Goal: Information Seeking & Learning: Learn about a topic

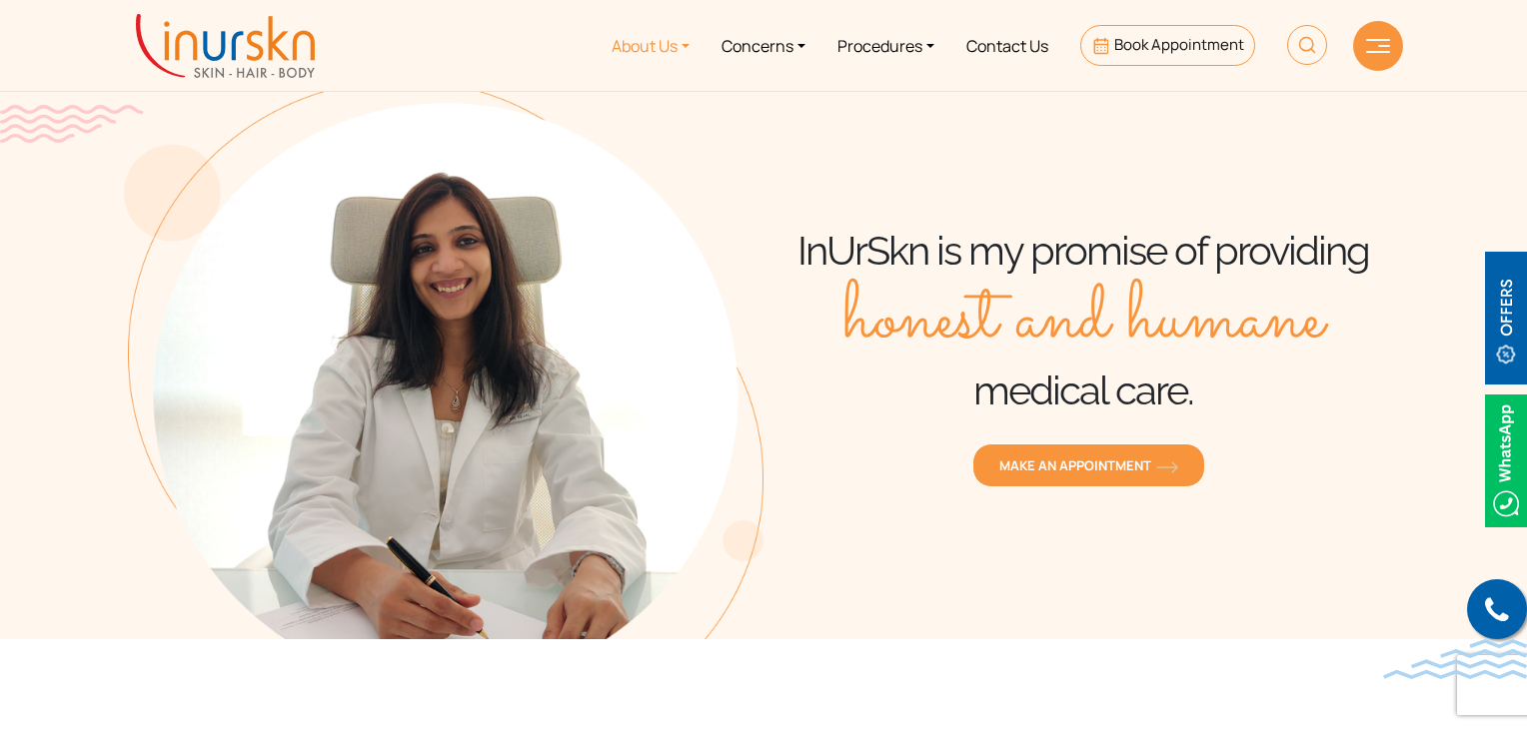
click at [615, 43] on link "About Us" at bounding box center [651, 45] width 110 height 75
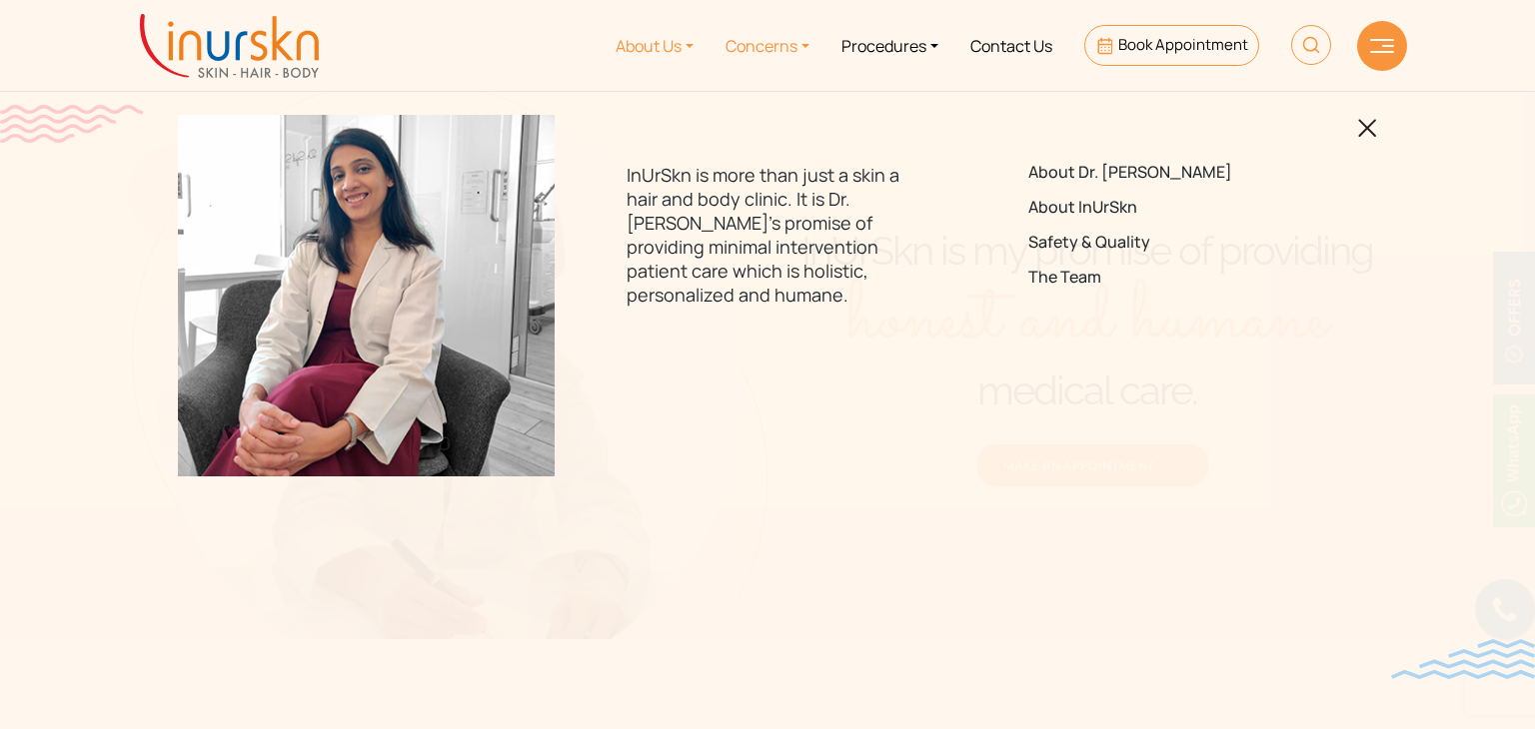
click at [765, 47] on link "Concerns" at bounding box center [767, 45] width 116 height 75
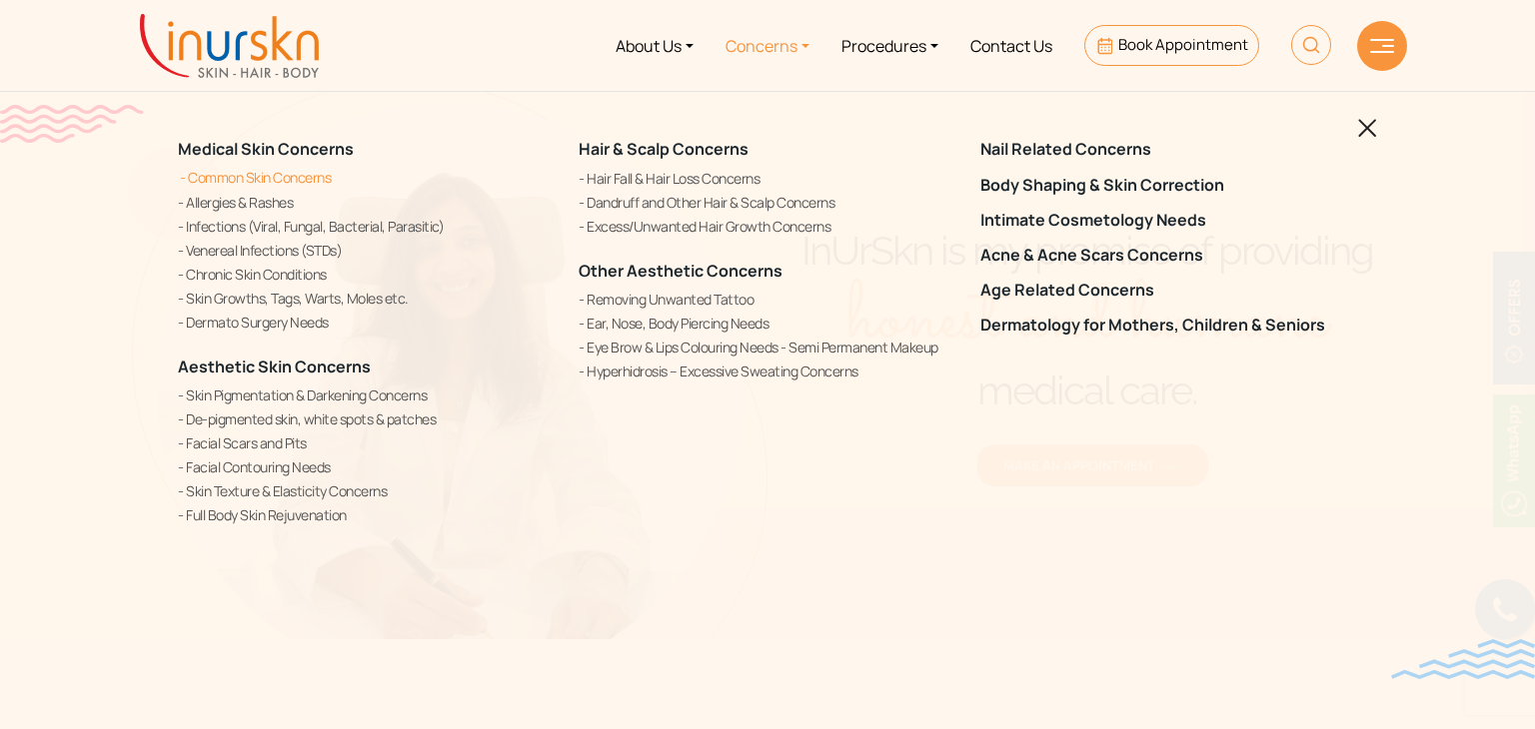
click at [209, 173] on link "Common Skin Concerns" at bounding box center [366, 177] width 377 height 21
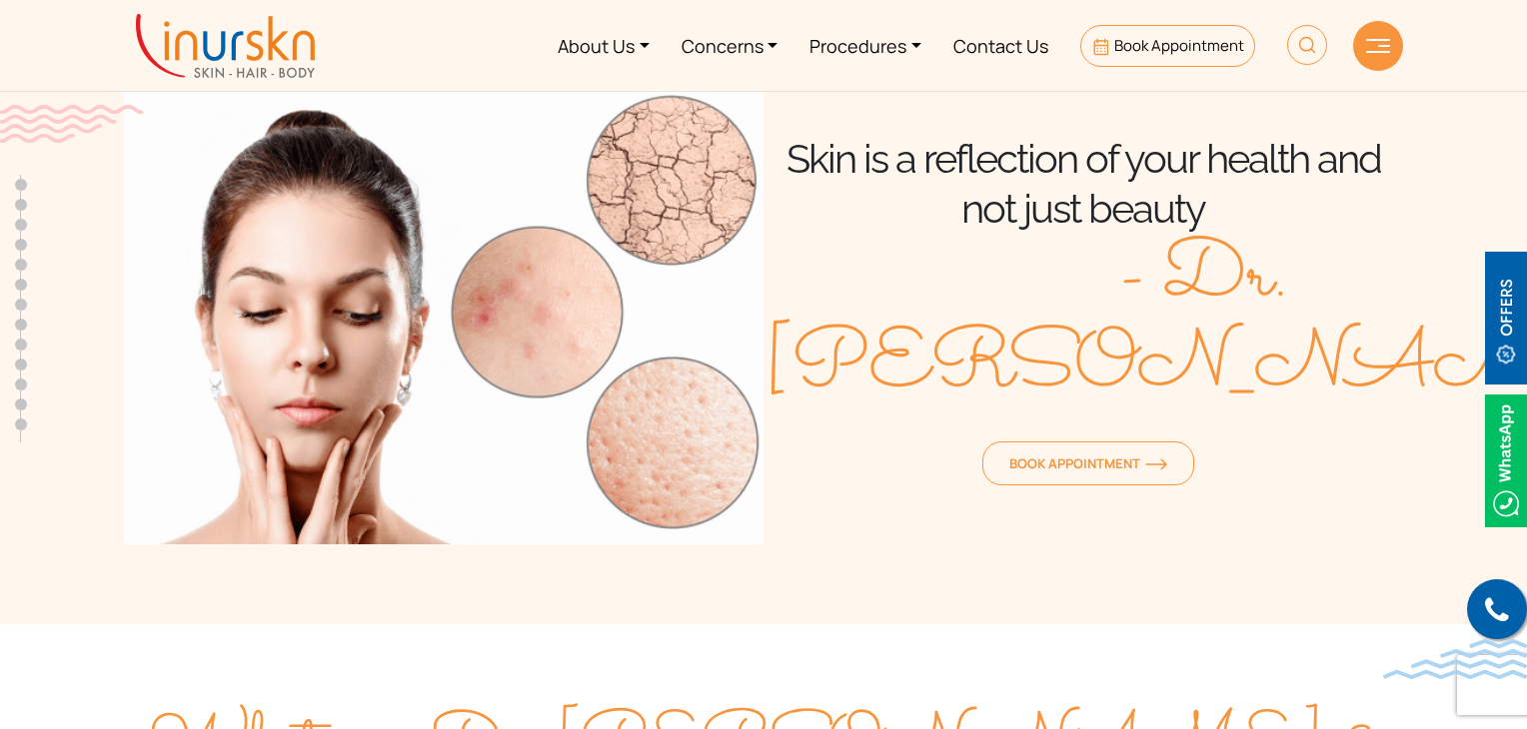
drag, startPoint x: 462, startPoint y: 68, endPoint x: 498, endPoint y: 62, distance: 36.5
click at [462, 68] on ul "About Us Concerns Procedures Contact Us Book Appointment" at bounding box center [837, 45] width 1012 height 75
click at [710, 49] on link "Concerns" at bounding box center [730, 45] width 129 height 75
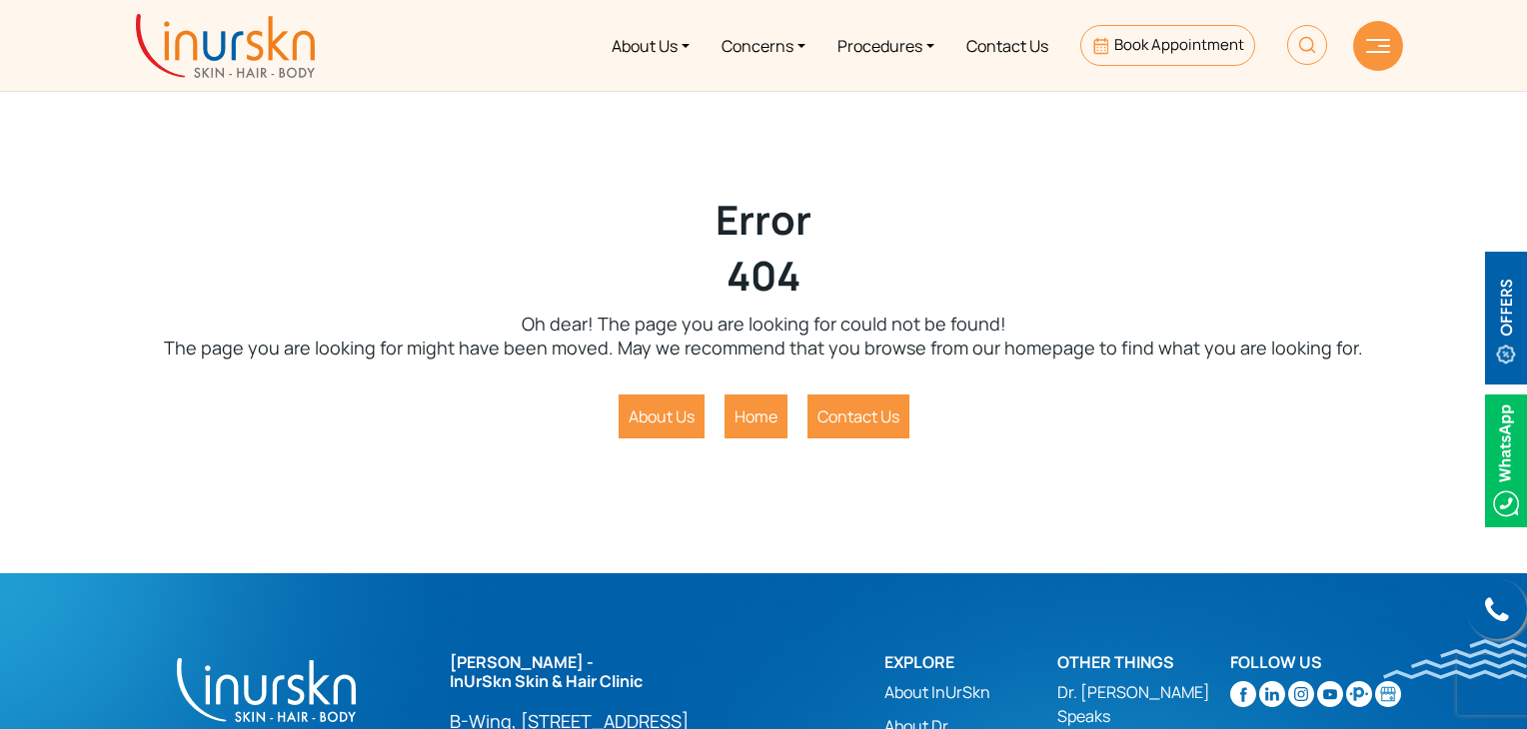
click at [296, 53] on img at bounding box center [225, 46] width 179 height 64
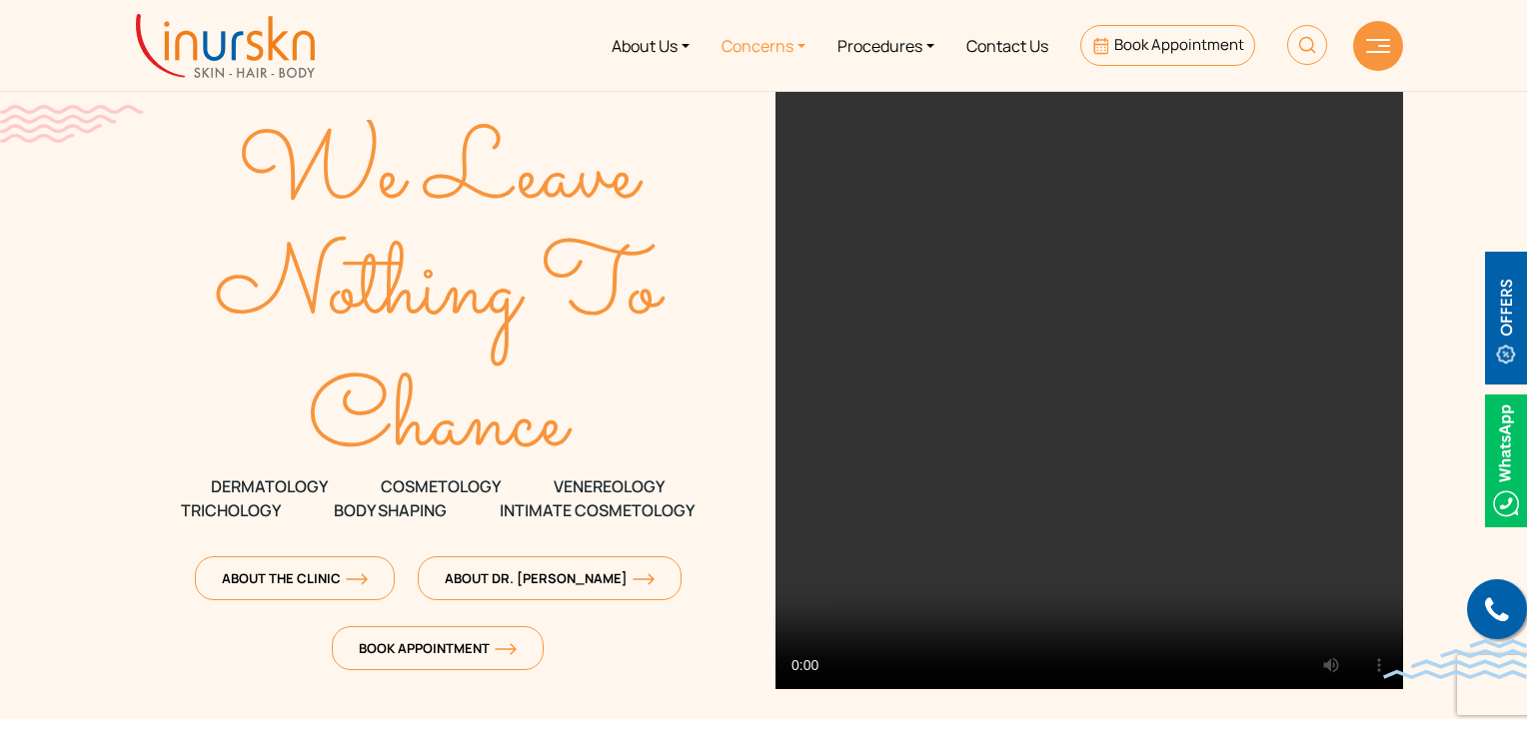
click at [744, 49] on link "Concerns" at bounding box center [763, 45] width 116 height 75
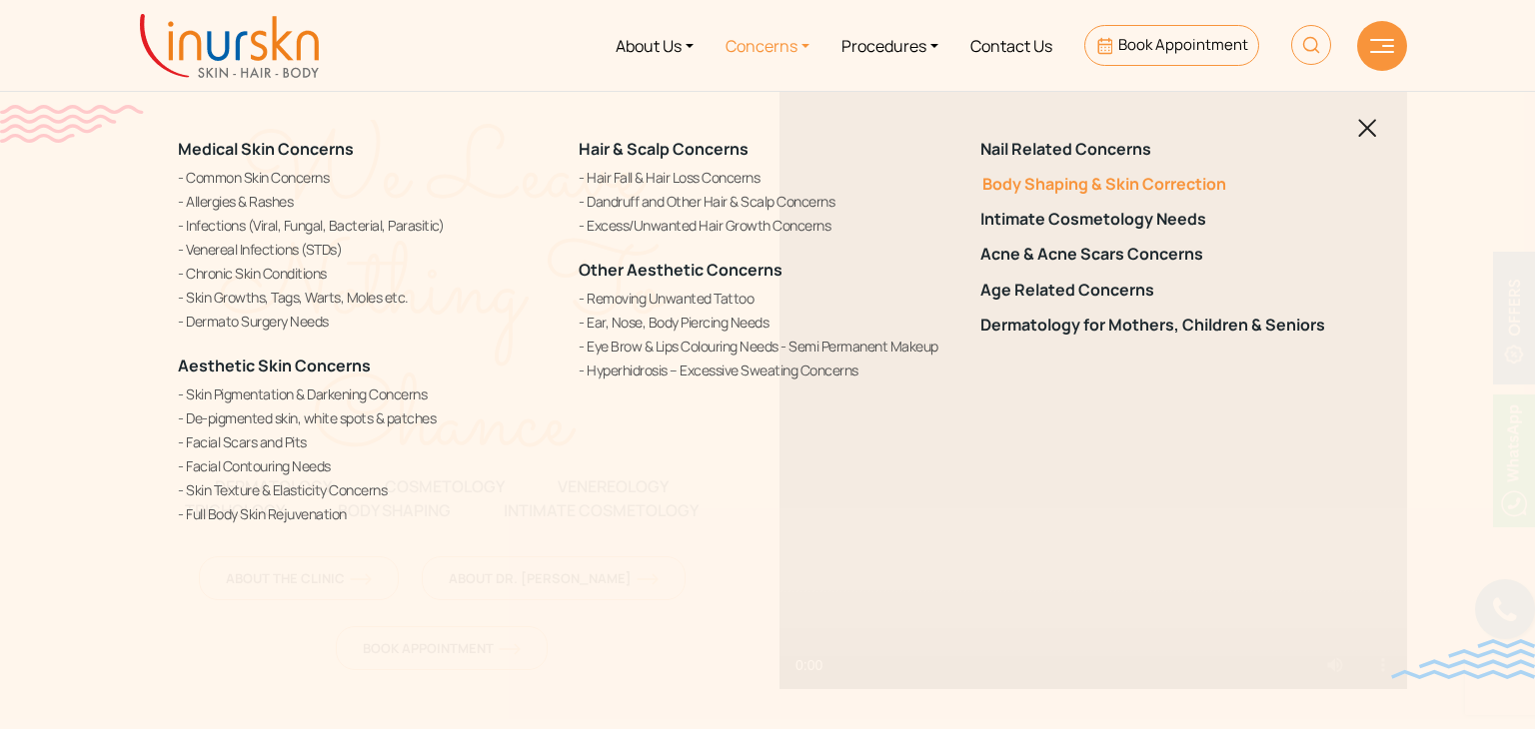
click at [1035, 187] on link "Body Shaping & Skin Correction" at bounding box center [1168, 184] width 377 height 19
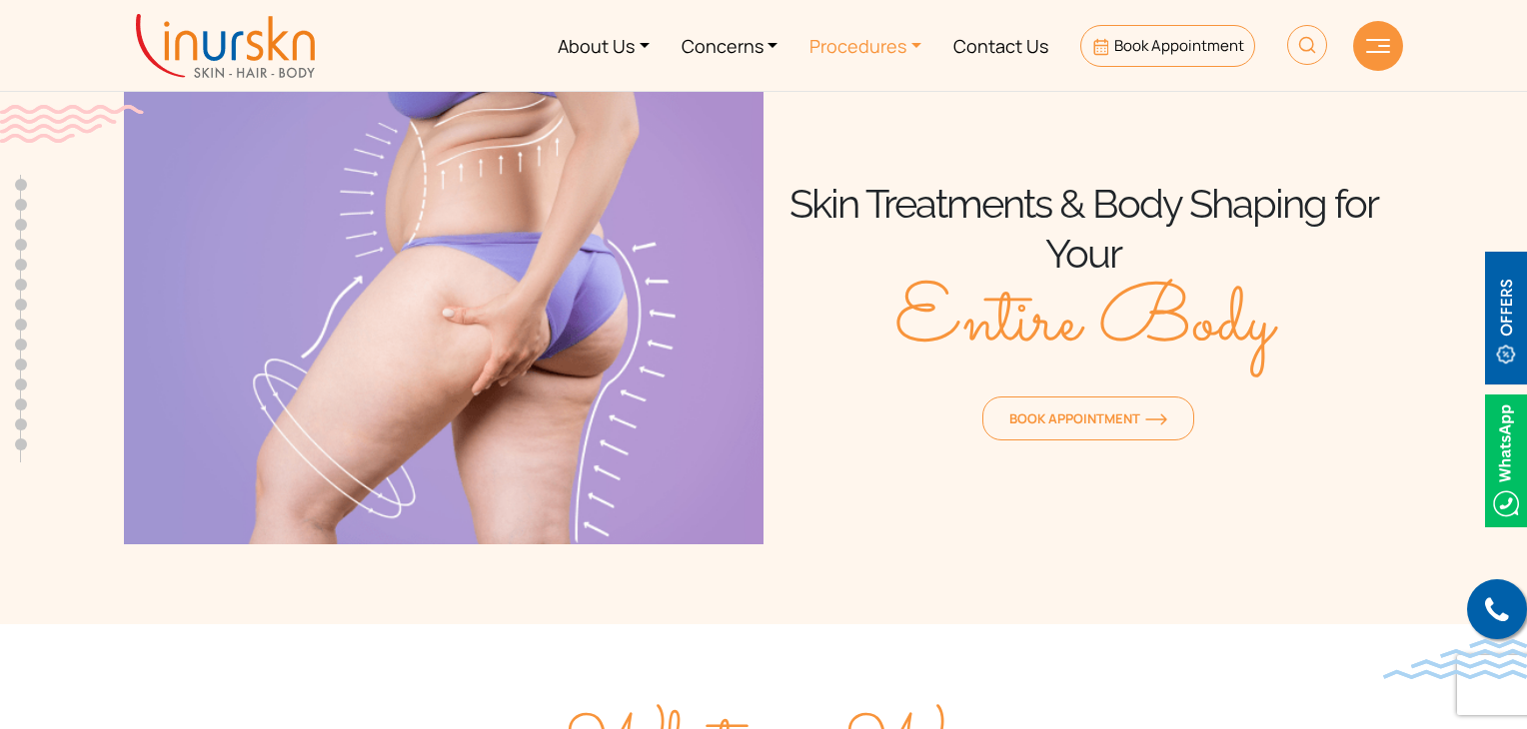
click at [868, 53] on link "Procedures" at bounding box center [865, 45] width 144 height 75
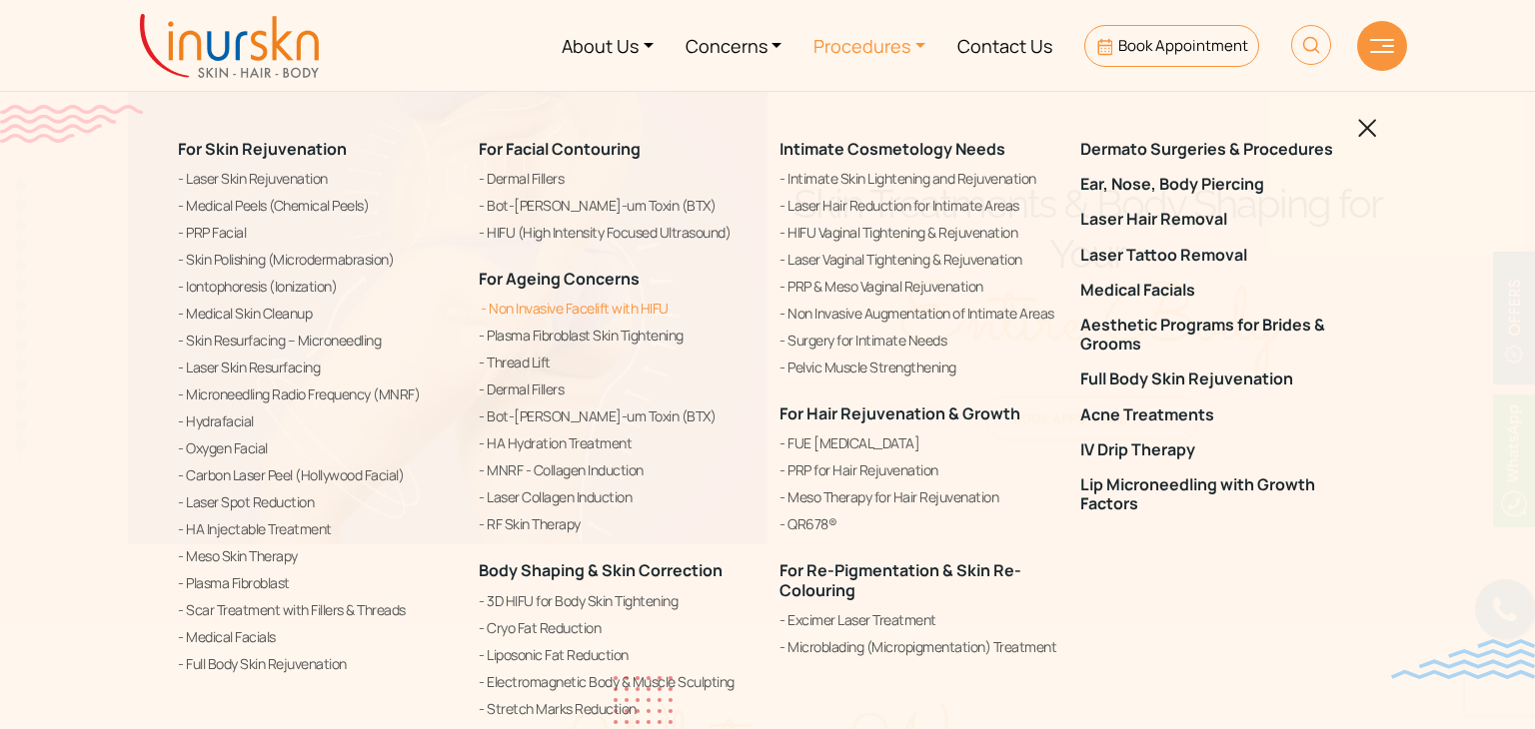
click at [514, 304] on link "Non Invasive Facelift with HIFU" at bounding box center [617, 309] width 277 height 24
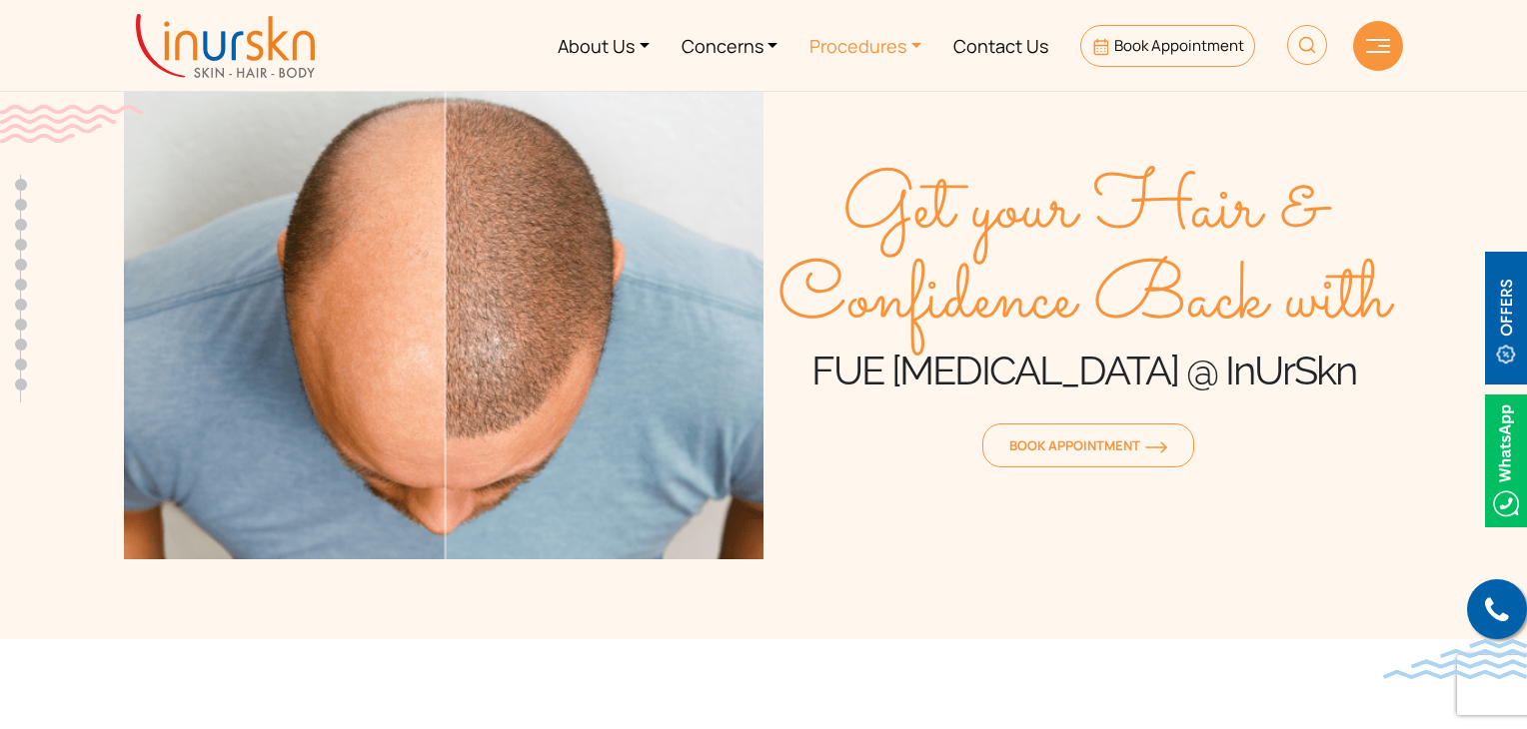
click at [855, 51] on link "Procedures" at bounding box center [865, 45] width 144 height 75
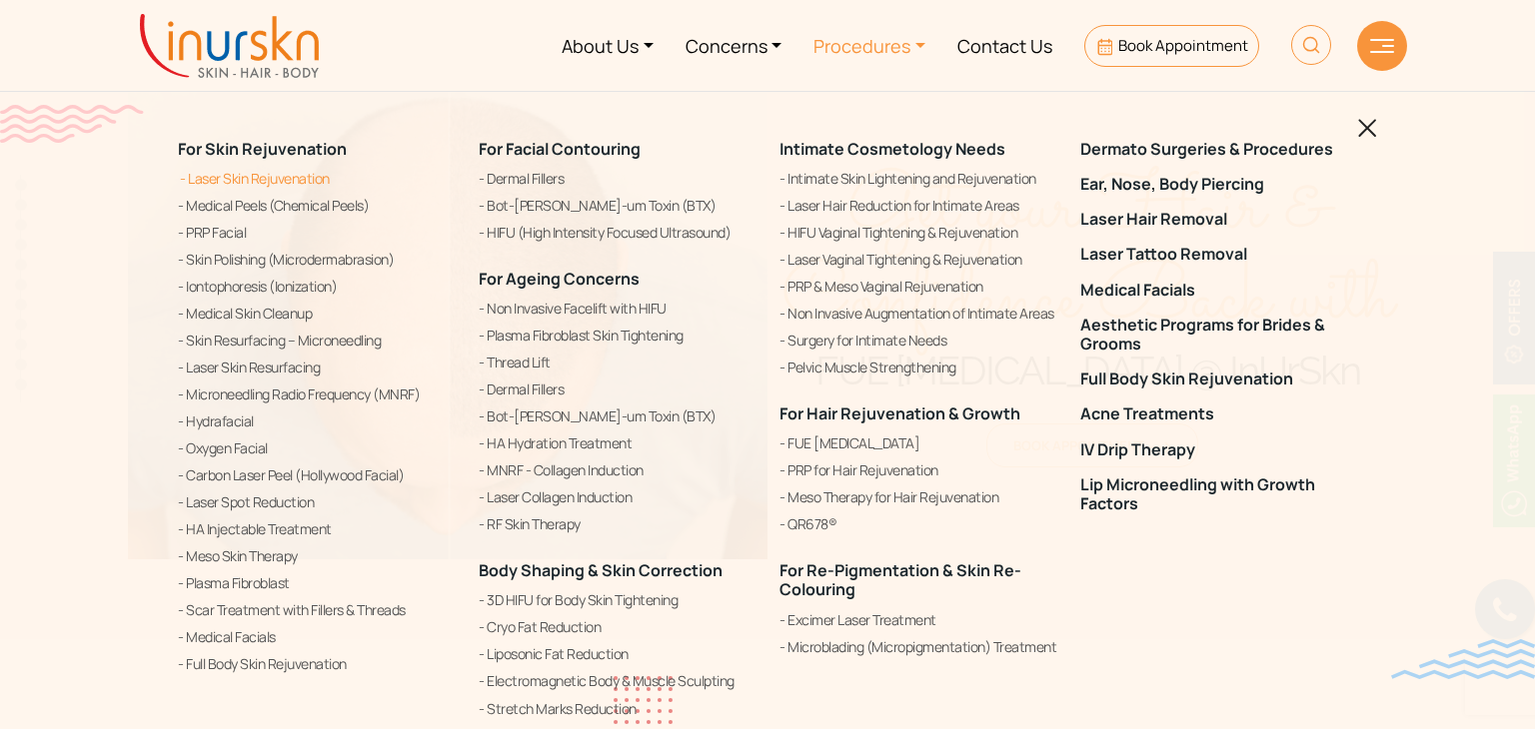
click at [219, 181] on link "Laser Skin Rejuvenation" at bounding box center [316, 179] width 277 height 24
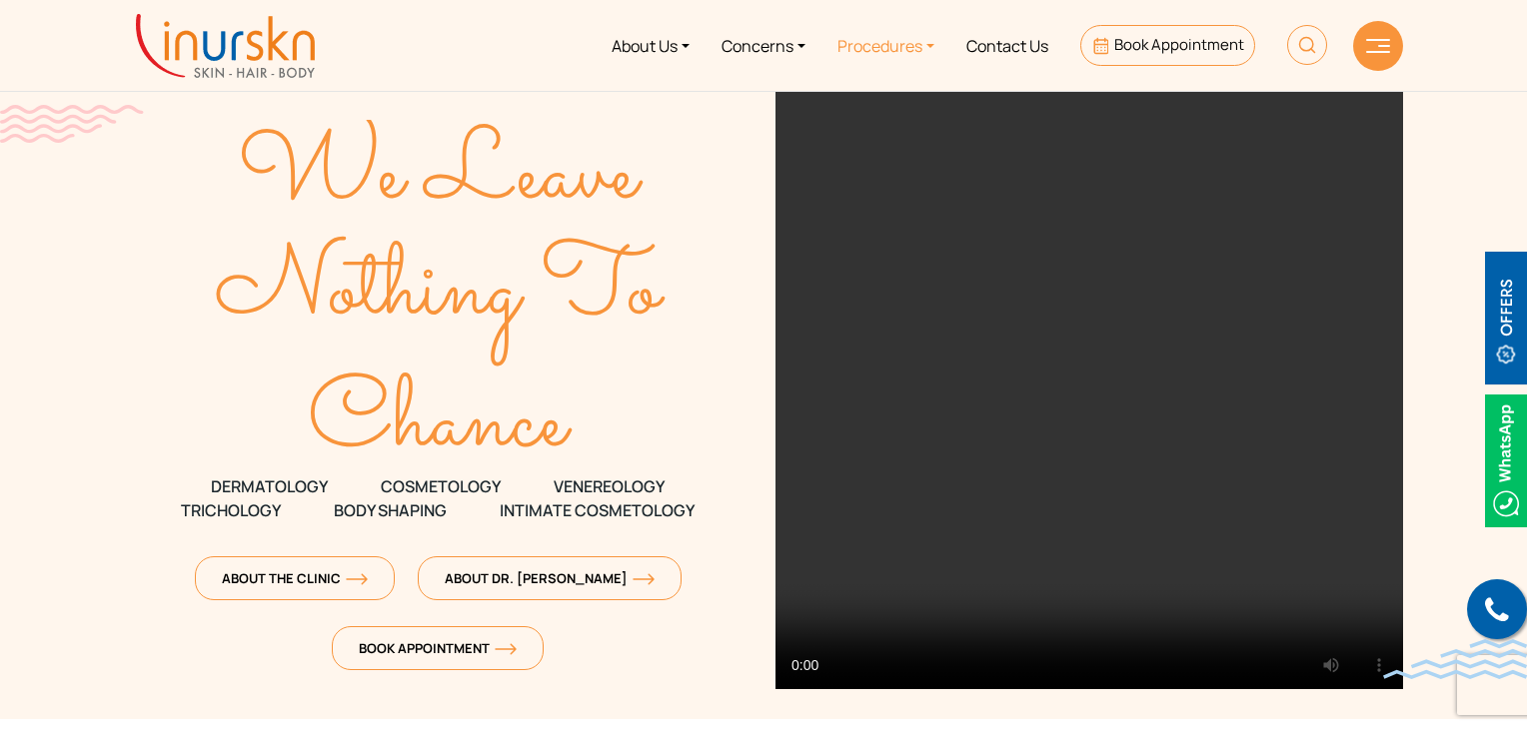
click at [895, 45] on link "Procedures" at bounding box center [885, 45] width 129 height 75
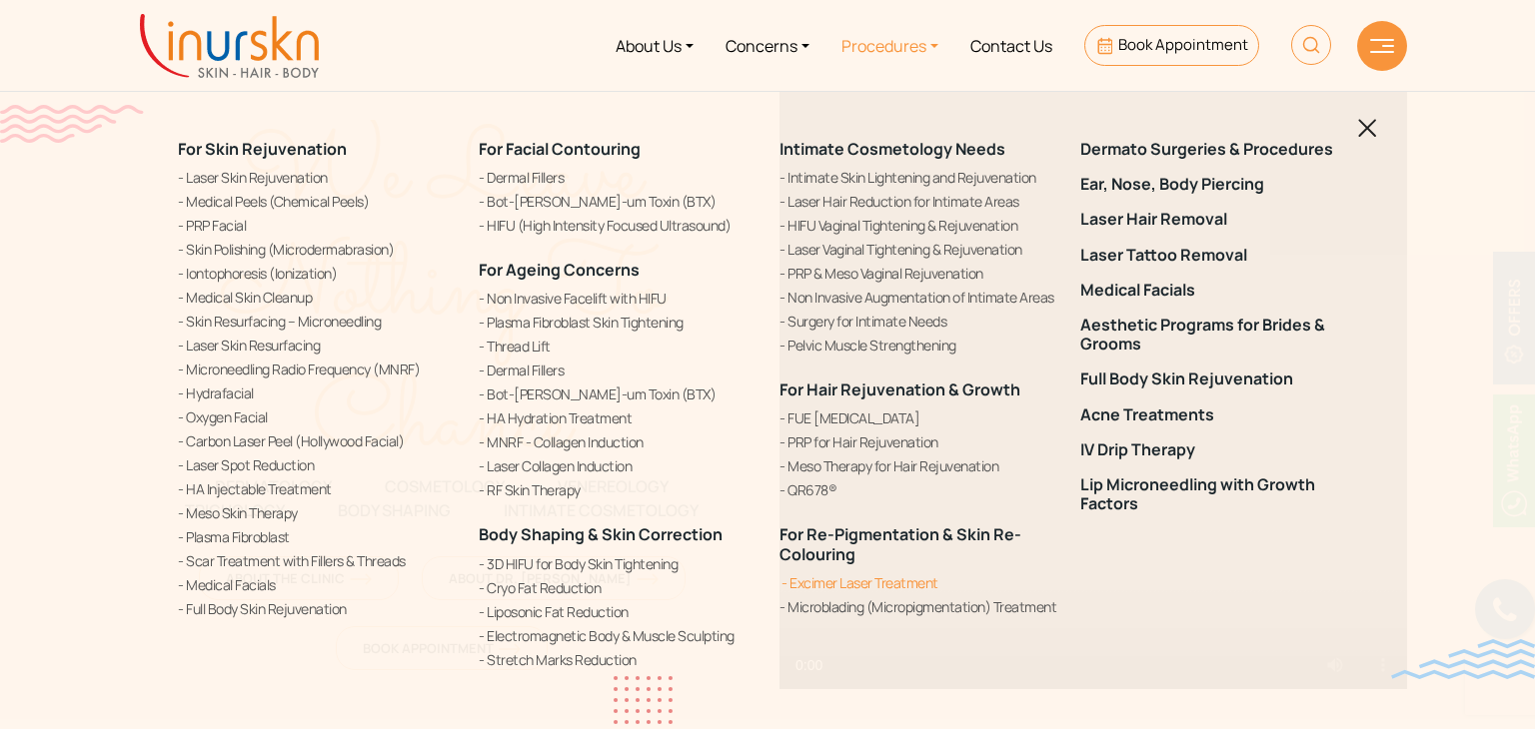
click at [825, 588] on link "Excimer Laser Treatment" at bounding box center [917, 583] width 277 height 21
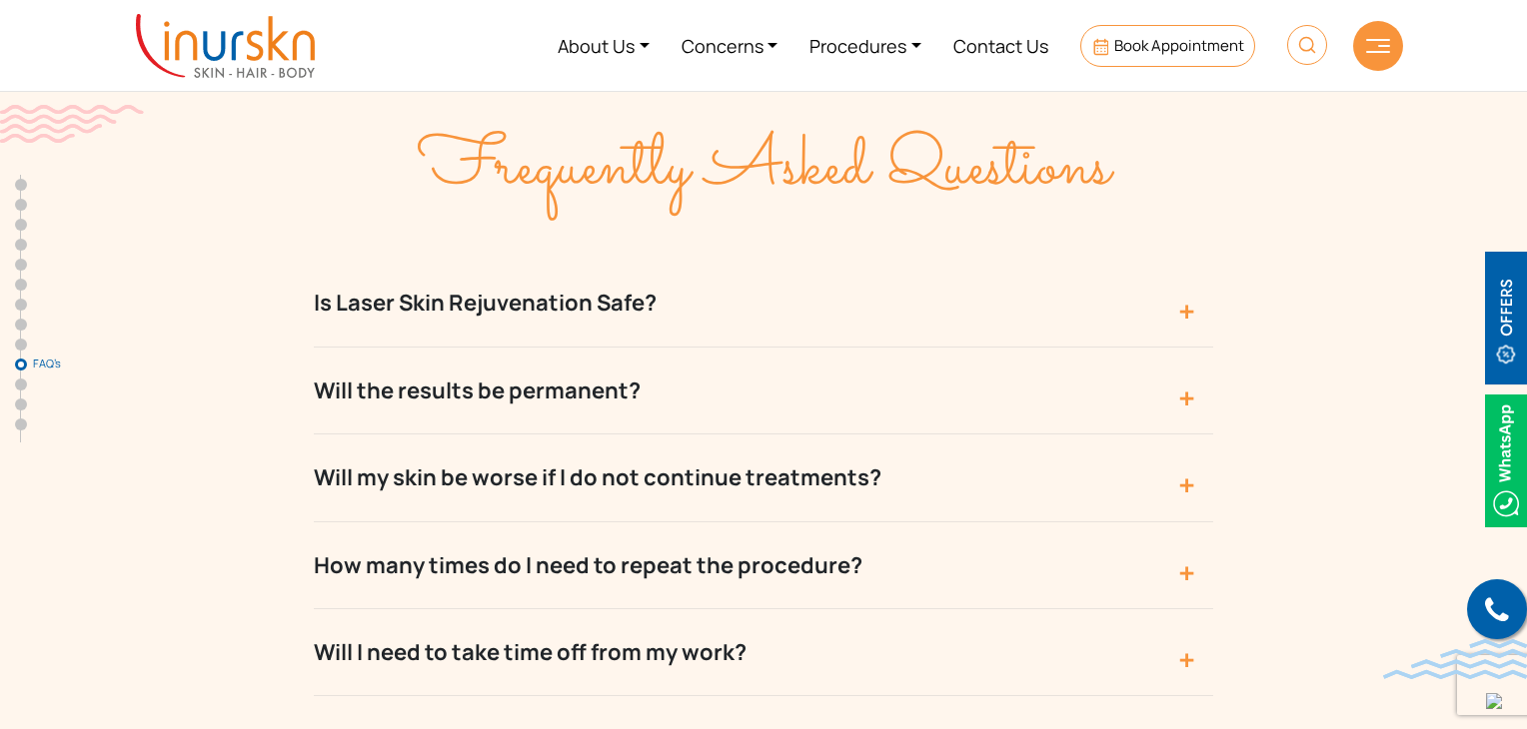
scroll to position [8094, 0]
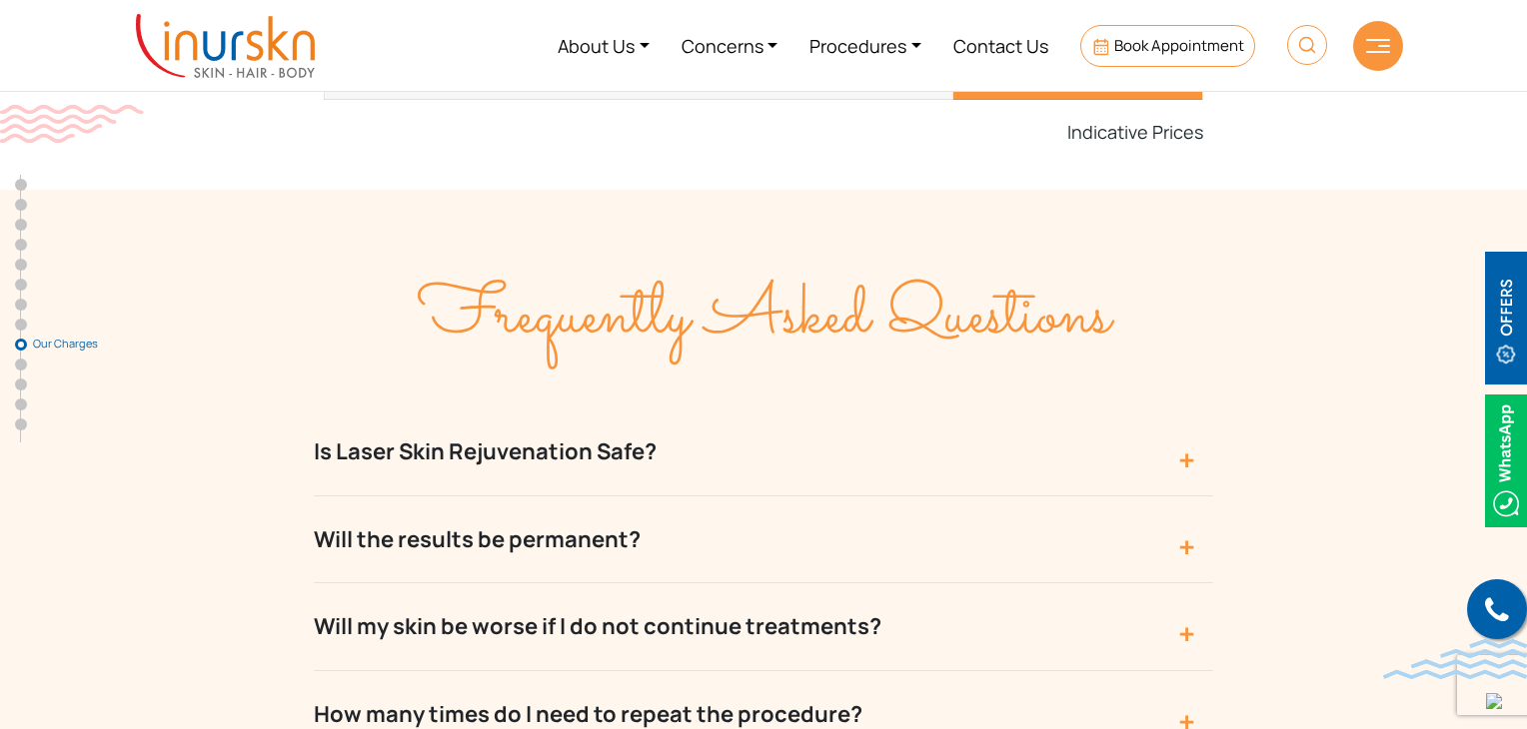
click at [473, 409] on button "Is Laser Skin Rejuvenation Safe?" at bounding box center [763, 452] width 899 height 87
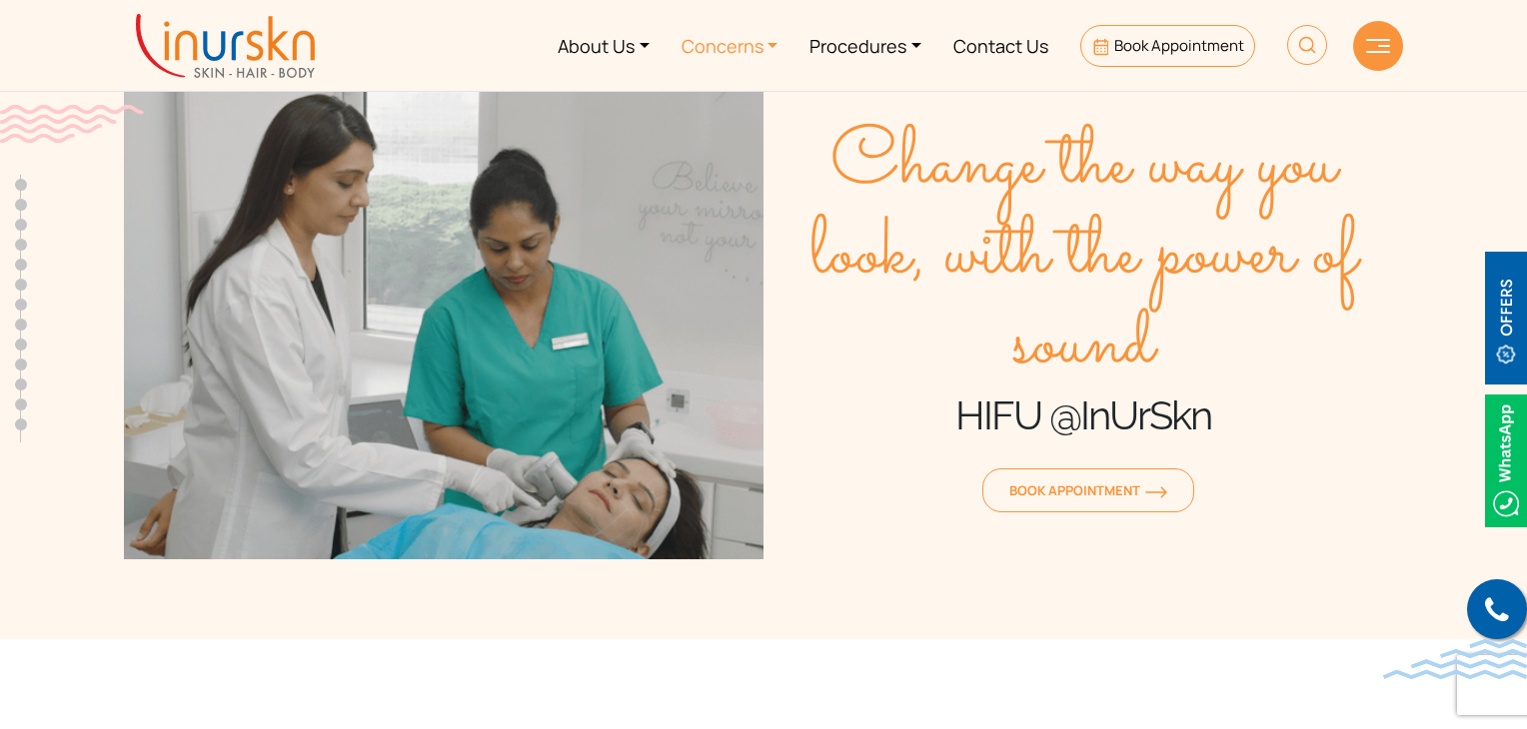
click at [752, 49] on link "Concerns" at bounding box center [730, 45] width 129 height 75
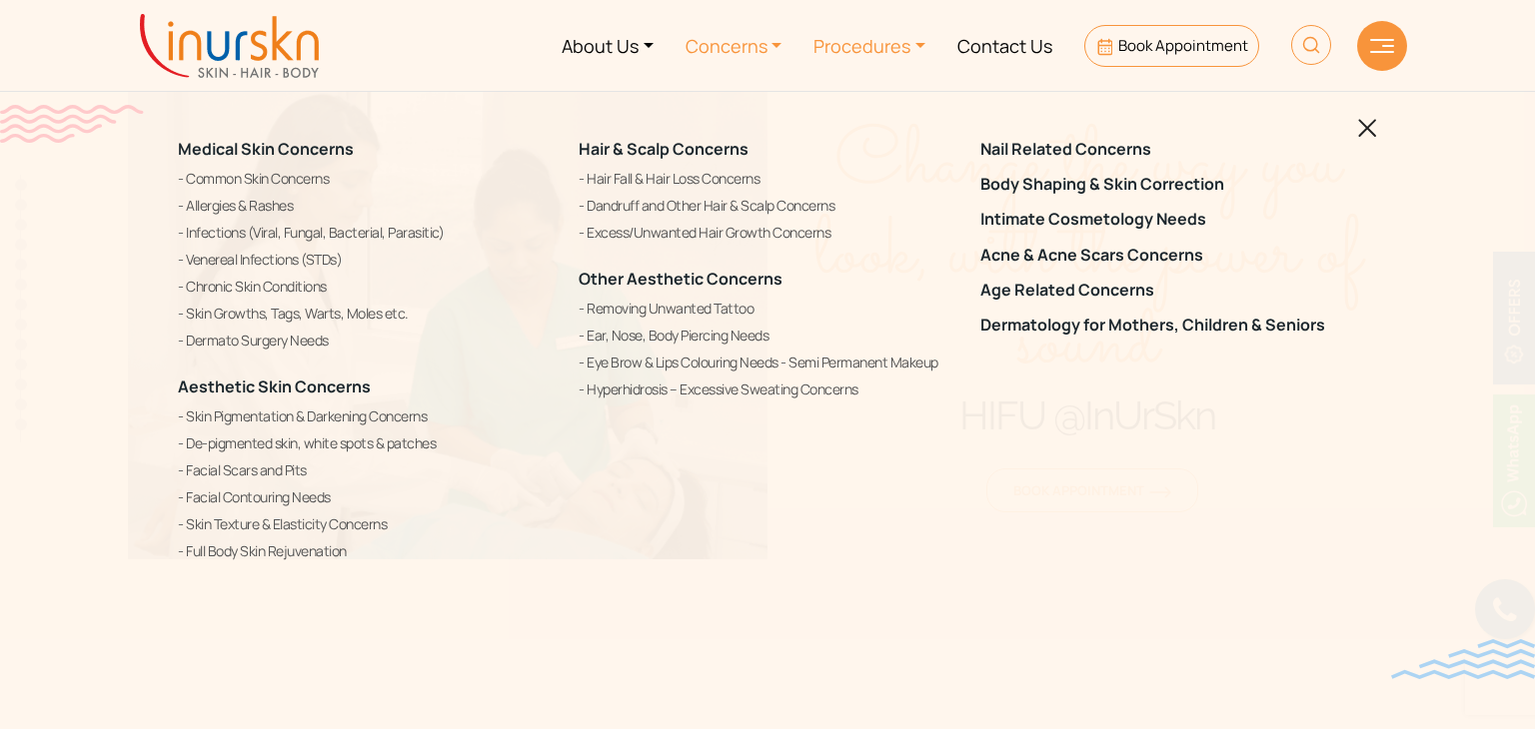
click at [865, 45] on link "Procedures" at bounding box center [869, 45] width 144 height 75
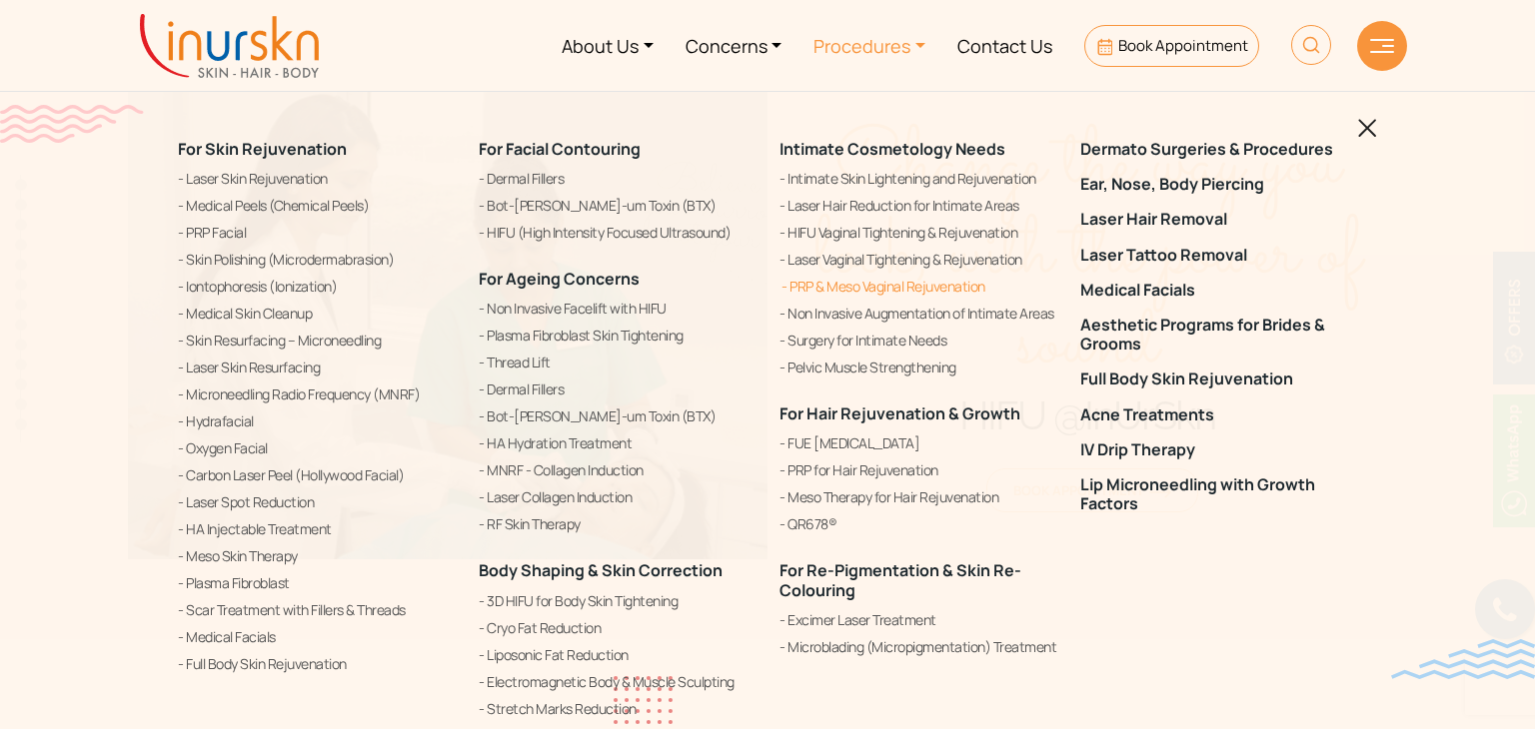
click at [824, 288] on link "PRP & Meso Vaginal Rejuvenation" at bounding box center [917, 287] width 277 height 24
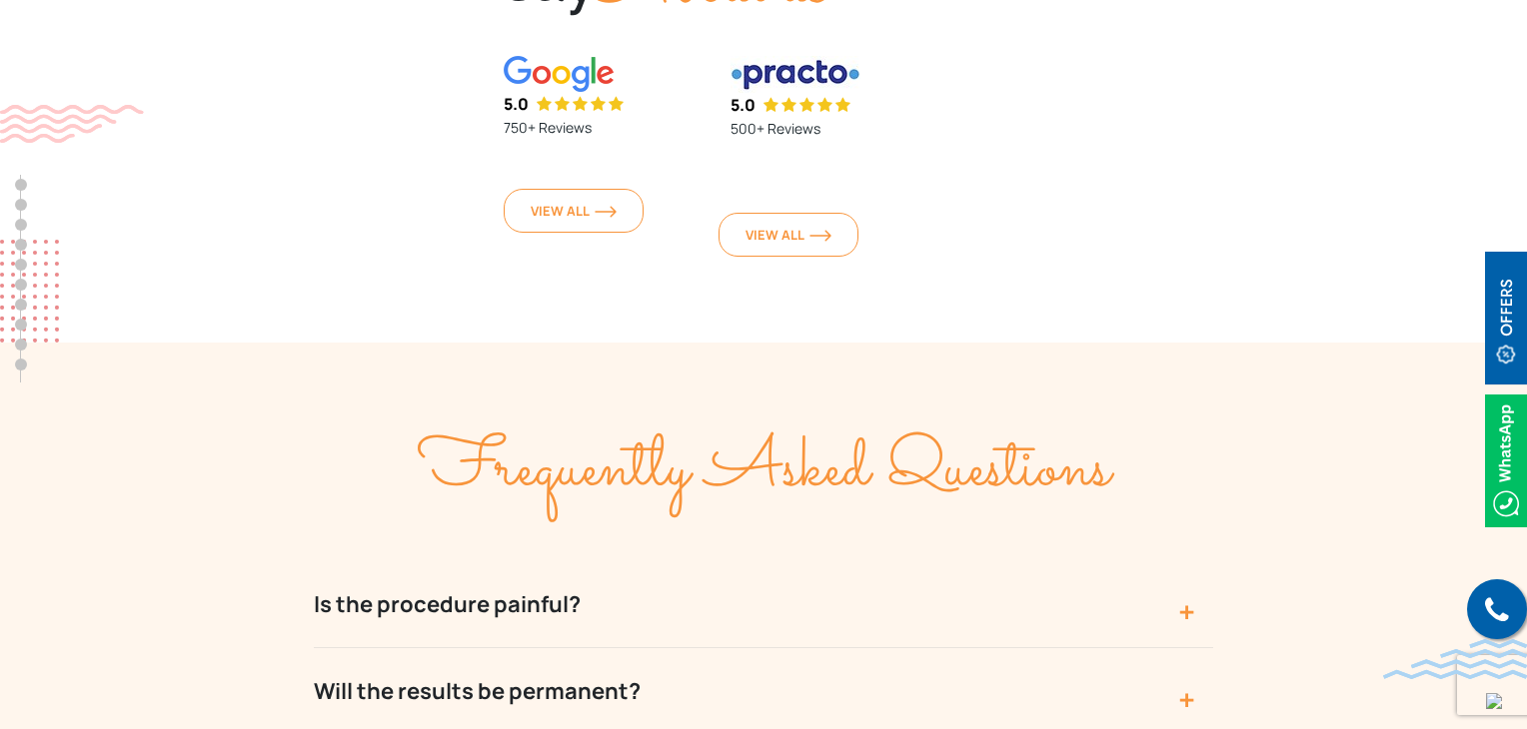
scroll to position [7095, 0]
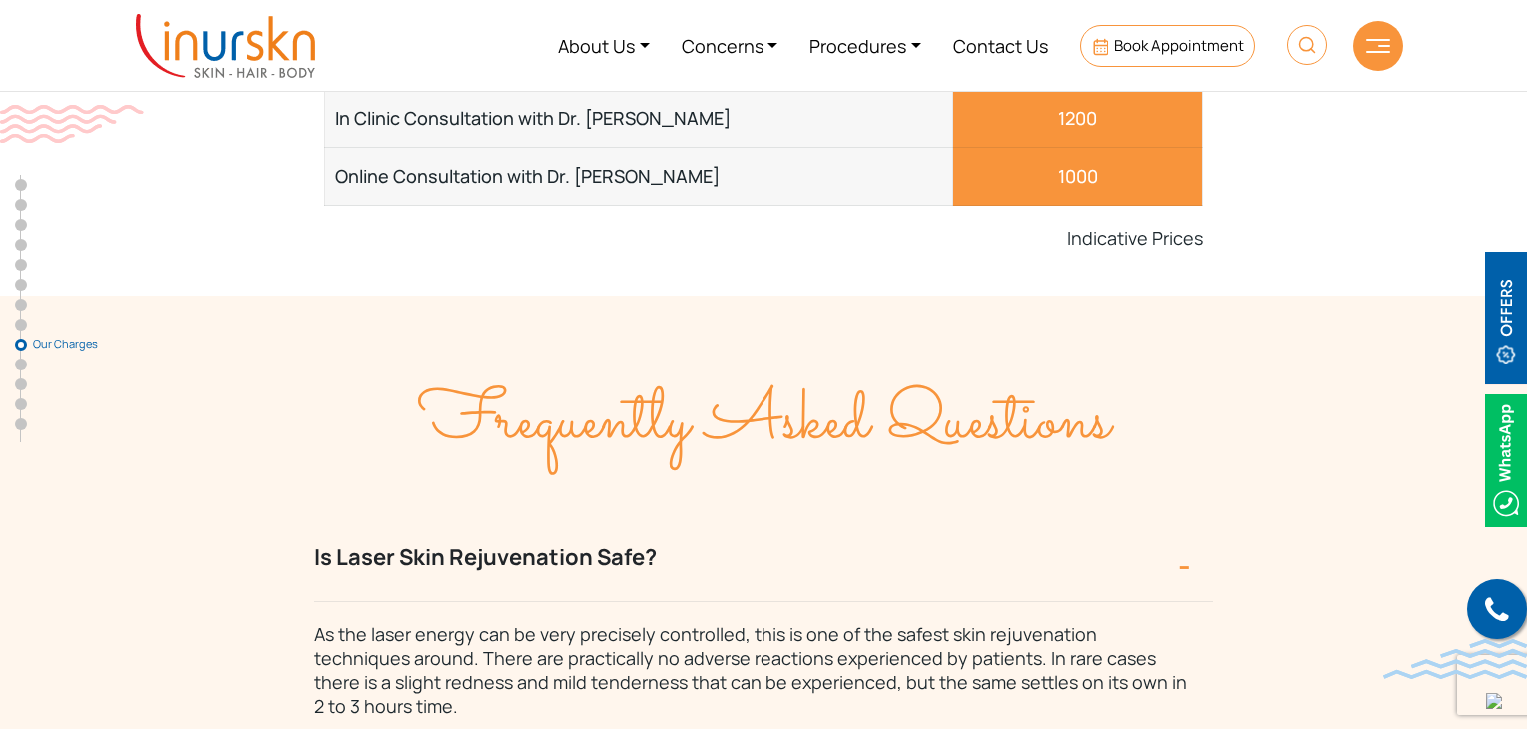
scroll to position [7894, 0]
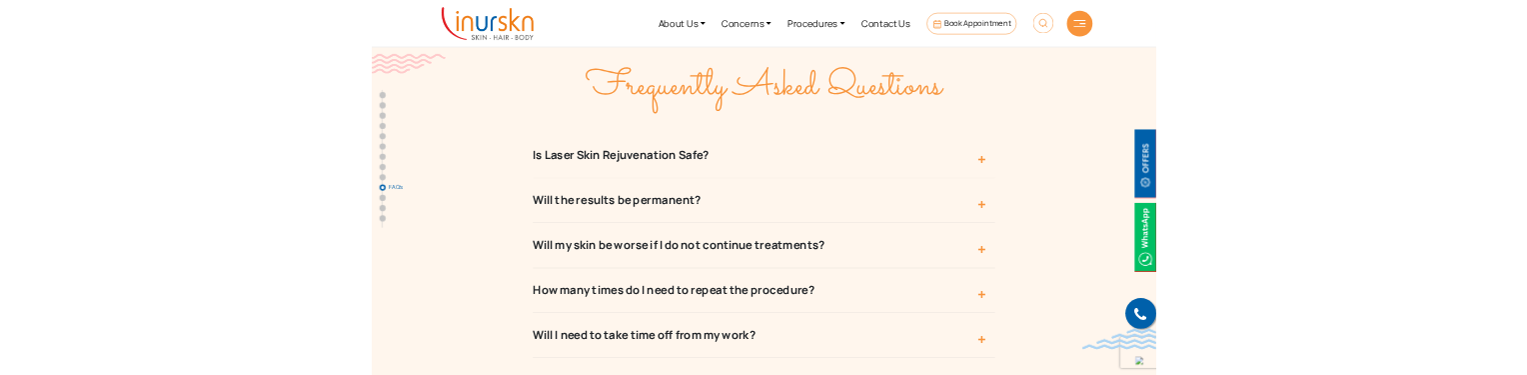
scroll to position [8194, 0]
